Goal: Task Accomplishment & Management: Manage account settings

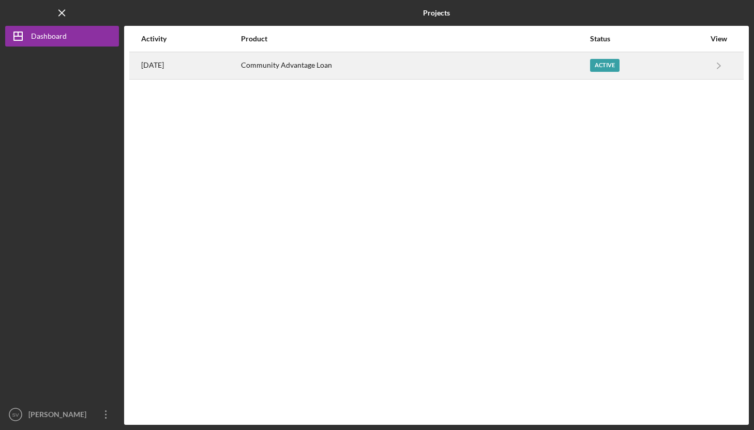
click at [608, 65] on div "Active" at bounding box center [604, 65] width 29 height 13
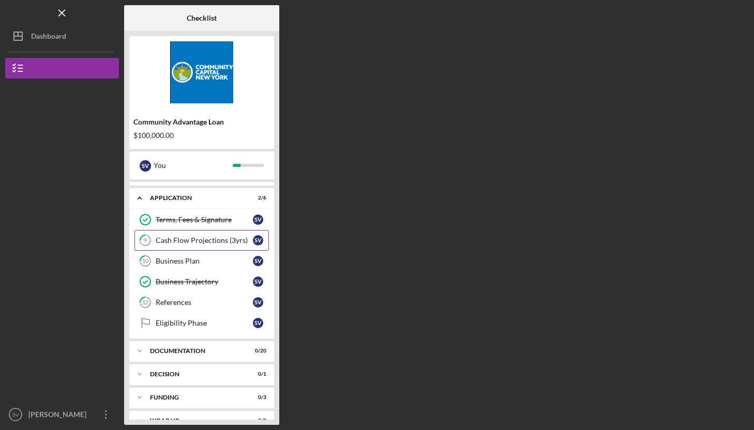
scroll to position [34, 0]
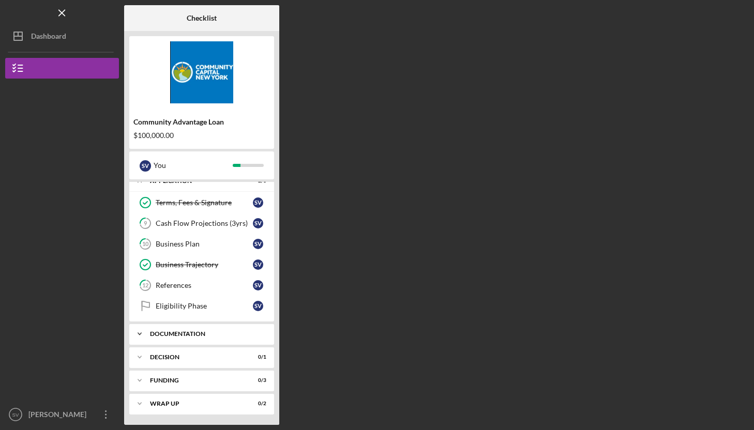
click at [152, 329] on div "Icon/Expander Documentation 0 / 20" at bounding box center [201, 334] width 145 height 21
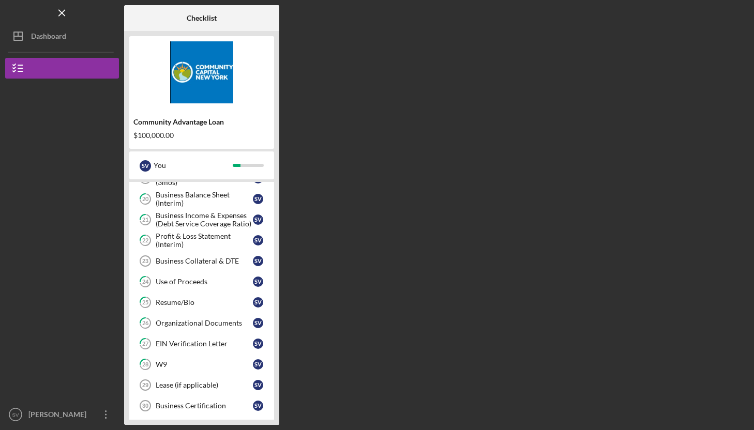
scroll to position [453, 0]
